Goal: Information Seeking & Learning: Learn about a topic

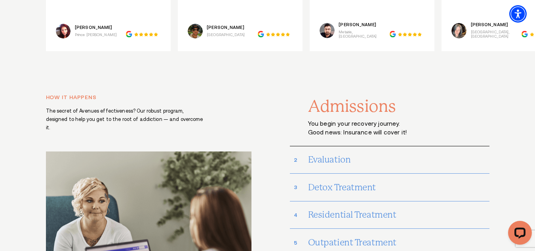
scroll to position [2852, 0]
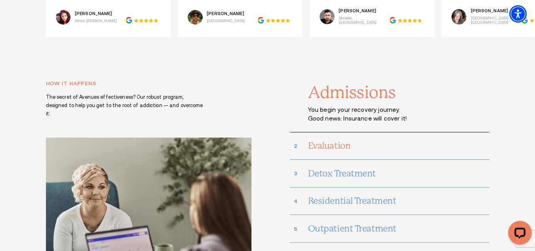
click at [323, 137] on h3 "Evaluation" at bounding box center [398, 146] width 181 height 18
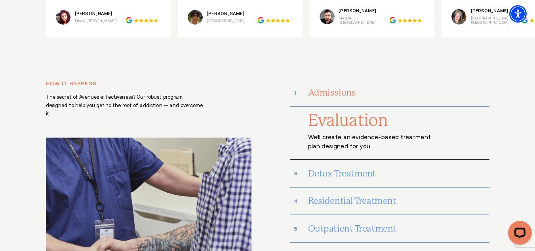
click at [332, 84] on h3 "Admissions" at bounding box center [398, 93] width 181 height 18
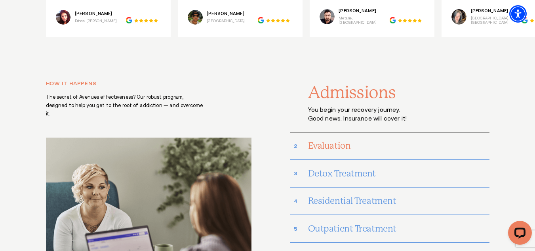
click at [341, 137] on h3 "Evaluation" at bounding box center [398, 146] width 181 height 18
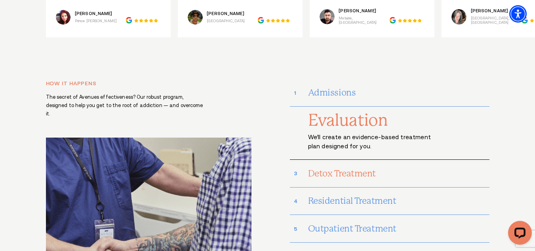
click at [372, 164] on h3 "Detox Treatment" at bounding box center [398, 173] width 181 height 18
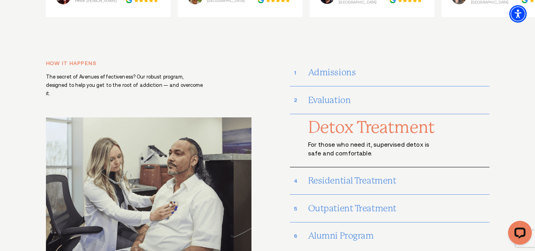
scroll to position [2891, 0]
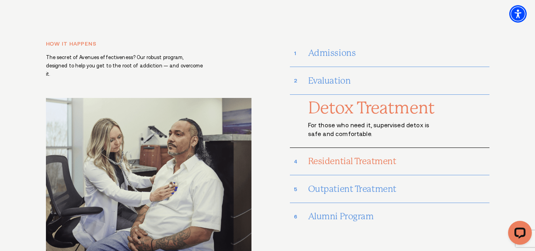
click at [396, 152] on h3 "Residential Treatment" at bounding box center [398, 161] width 181 height 18
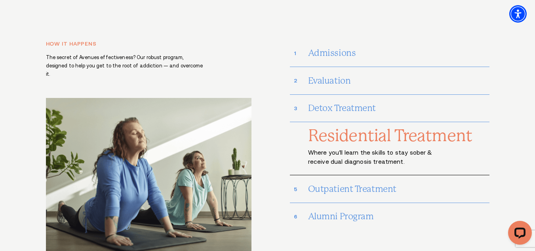
scroll to position [2931, 0]
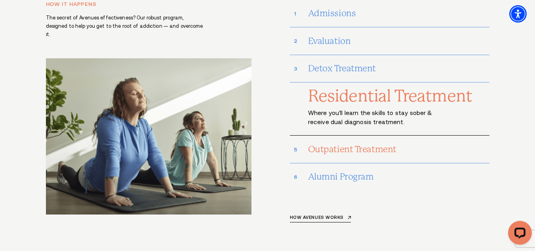
click at [361, 140] on h3 "Outpatient Treatment" at bounding box center [398, 149] width 181 height 18
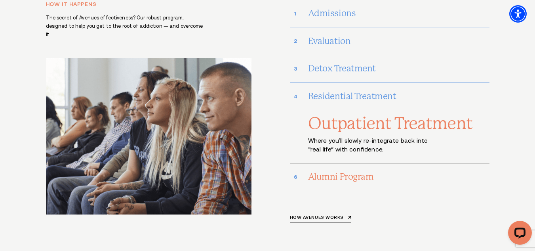
click at [364, 168] on h3 "Alumni Program" at bounding box center [398, 177] width 181 height 18
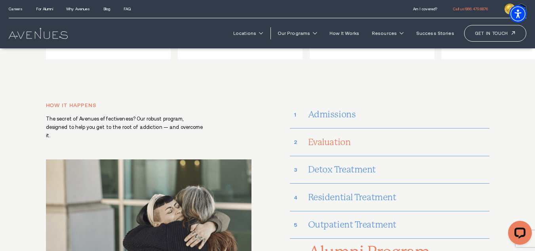
scroll to position [2812, 0]
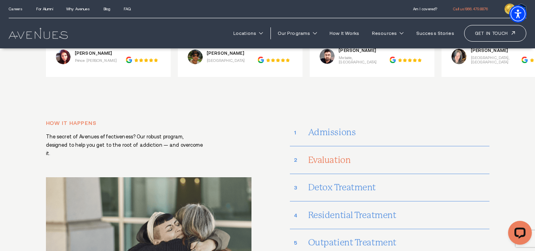
click at [337, 123] on h3 "Admissions" at bounding box center [398, 132] width 181 height 18
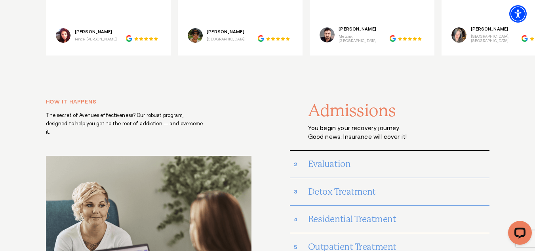
scroll to position [2852, 0]
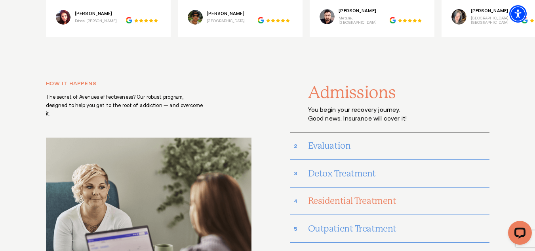
click at [402, 192] on h3 "Residential Treatment" at bounding box center [398, 201] width 181 height 18
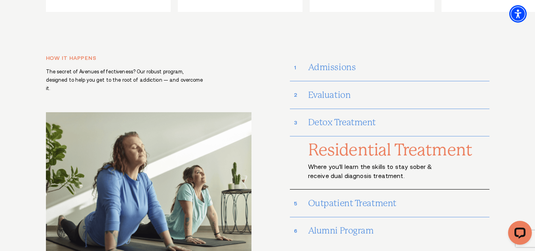
scroll to position [2891, 0]
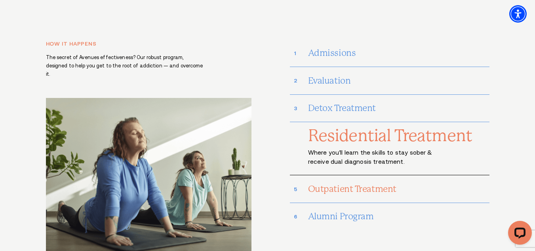
click at [366, 180] on h3 "Outpatient Treatment" at bounding box center [398, 189] width 181 height 18
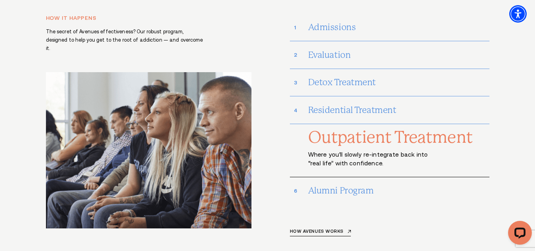
scroll to position [2931, 0]
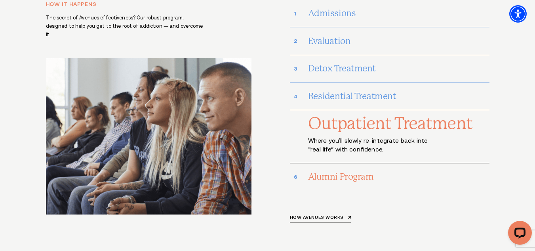
click at [369, 168] on h3 "Alumni Program" at bounding box center [398, 177] width 181 height 18
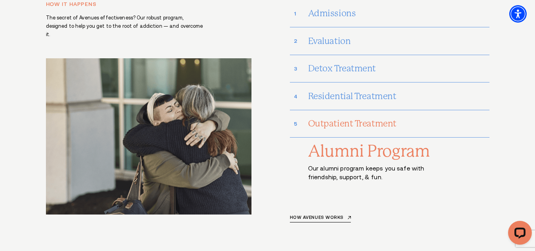
click at [369, 114] on h3 "Outpatient Treatment" at bounding box center [398, 123] width 181 height 18
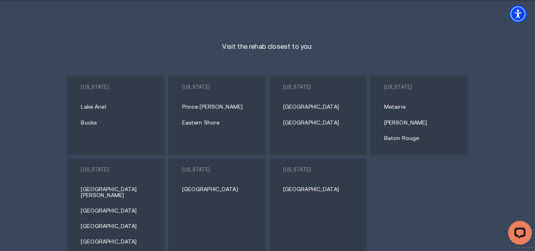
scroll to position [3446, 0]
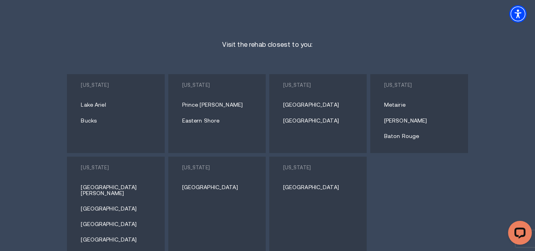
click at [186, 184] on link "[GEOGRAPHIC_DATA]" at bounding box center [220, 187] width 76 height 6
